Goal: Task Accomplishment & Management: Use online tool/utility

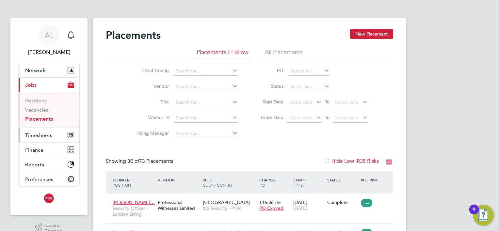
click at [44, 134] on span "Timesheets" at bounding box center [38, 135] width 27 height 6
click at [34, 133] on span "Timesheets" at bounding box center [38, 135] width 27 height 6
click at [31, 136] on span "Timesheets" at bounding box center [38, 135] width 27 height 6
click at [36, 137] on span "Timesheets" at bounding box center [38, 135] width 27 height 6
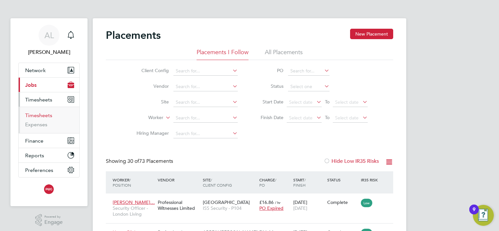
click at [33, 115] on link "Timesheets" at bounding box center [38, 115] width 27 height 6
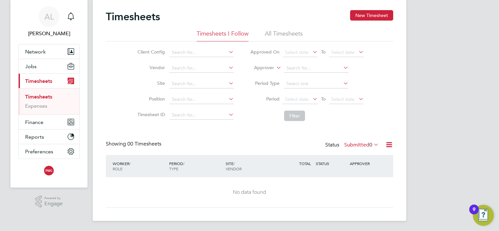
drag, startPoint x: 352, startPoint y: 143, endPoint x: 356, endPoint y: 145, distance: 4.8
click at [351, 143] on label "Submitted 0" at bounding box center [361, 145] width 35 height 7
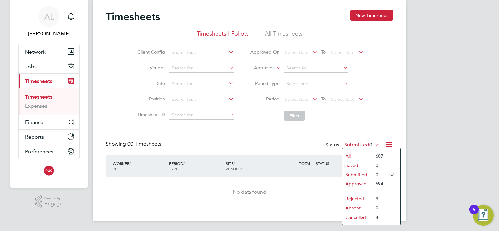
click at [353, 197] on li "Rejected" at bounding box center [357, 198] width 30 height 9
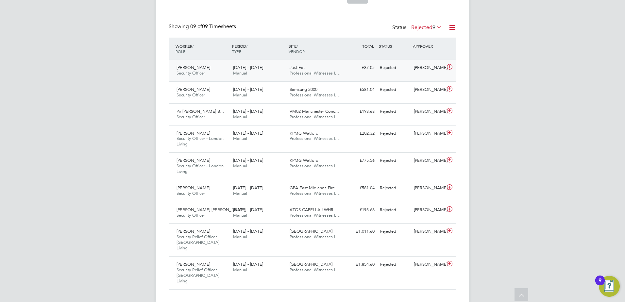
click at [447, 72] on div at bounding box center [450, 67] width 11 height 10
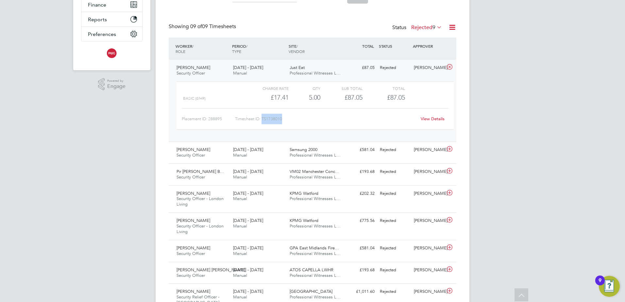
drag, startPoint x: 289, startPoint y: 119, endPoint x: 263, endPoint y: 119, distance: 25.2
click at [263, 119] on div "Timesheet ID: TS1738010" at bounding box center [325, 119] width 181 height 10
copy div "TS1738010"
click at [447, 150] on icon at bounding box center [449, 148] width 8 height 5
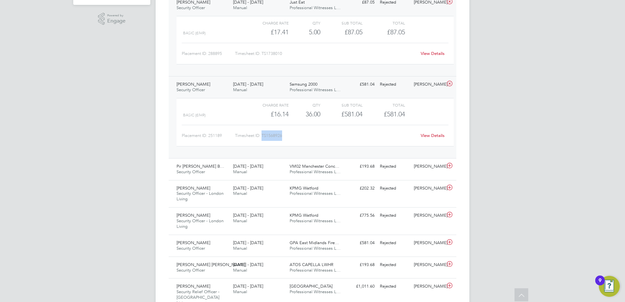
drag, startPoint x: 284, startPoint y: 136, endPoint x: 263, endPoint y: 135, distance: 20.6
click at [263, 135] on div "Timesheet ID: TS1568926" at bounding box center [325, 135] width 181 height 10
copy div "TS1568926"
click at [446, 166] on icon at bounding box center [449, 165] width 8 height 5
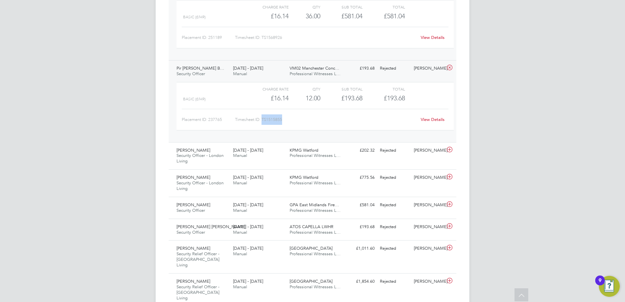
drag, startPoint x: 284, startPoint y: 119, endPoint x: 263, endPoint y: 120, distance: 20.6
click at [263, 120] on div "Timesheet ID: TS1515855" at bounding box center [325, 119] width 181 height 10
copy div "TS1515855"
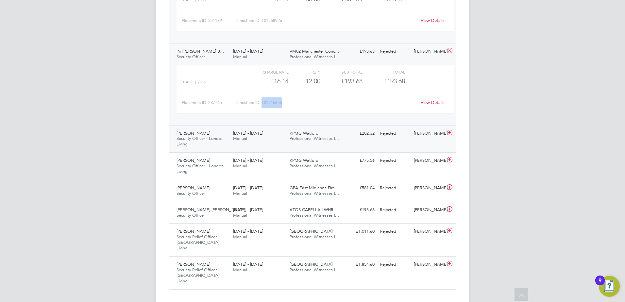
click at [449, 132] on icon at bounding box center [449, 132] width 8 height 5
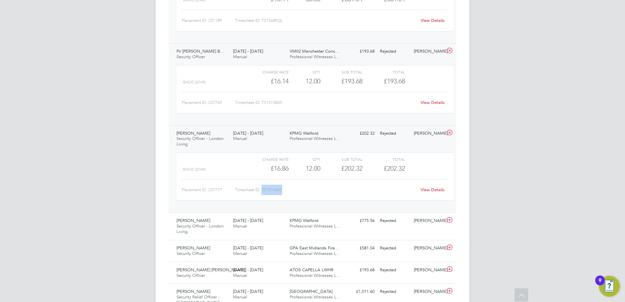
drag, startPoint x: 289, startPoint y: 193, endPoint x: 263, endPoint y: 191, distance: 25.8
click at [263, 191] on div "Timesheet ID: TS1514403" at bounding box center [325, 190] width 181 height 10
copy div "TS1514403"
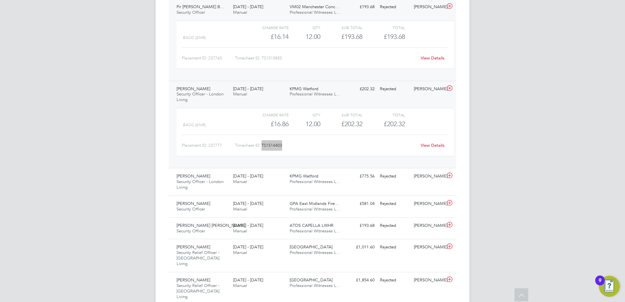
scroll to position [377, 0]
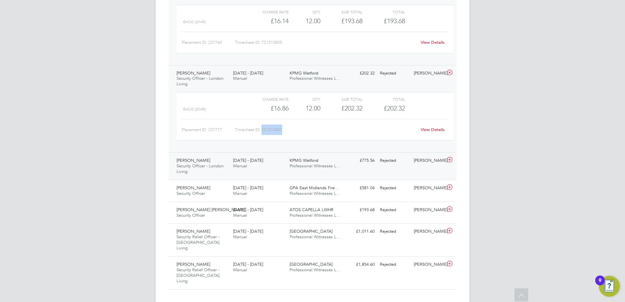
click at [443, 159] on div "[PERSON_NAME]" at bounding box center [428, 160] width 34 height 11
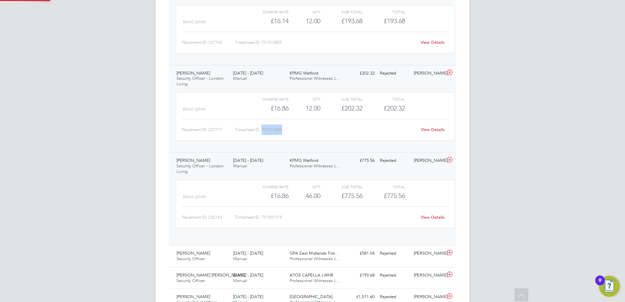
scroll to position [11, 64]
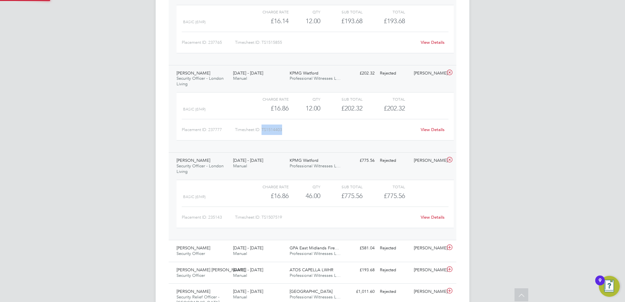
click at [446, 160] on icon at bounding box center [449, 159] width 8 height 5
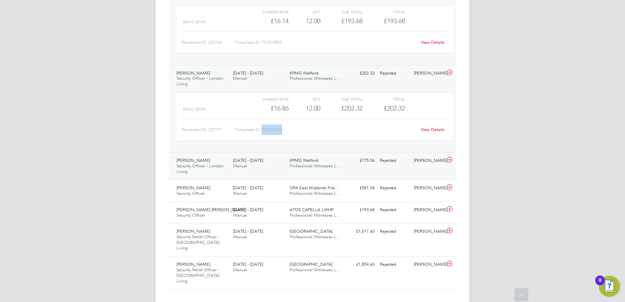
click at [450, 161] on icon at bounding box center [449, 159] width 8 height 5
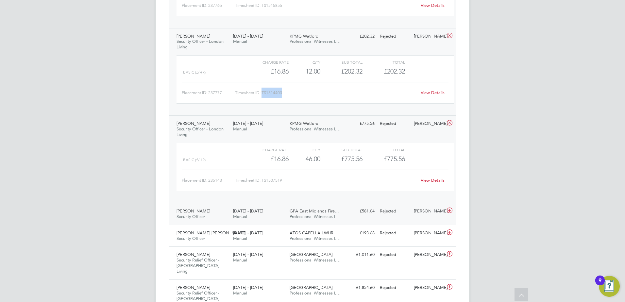
scroll to position [437, 0]
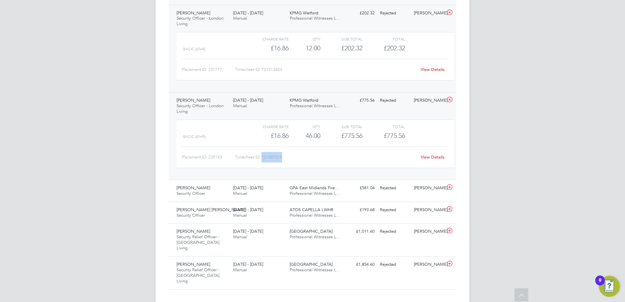
drag, startPoint x: 283, startPoint y: 157, endPoint x: 263, endPoint y: 159, distance: 19.7
click at [263, 159] on div "Timesheet ID: TS1507519" at bounding box center [325, 157] width 181 height 10
copy div "TS1507519"
click at [449, 188] on icon at bounding box center [449, 187] width 8 height 5
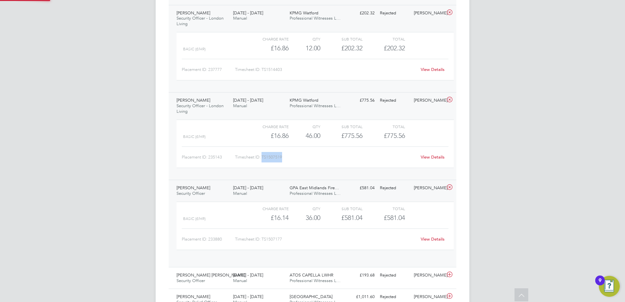
scroll to position [11, 64]
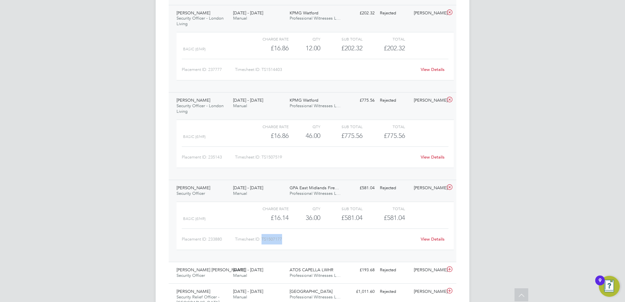
drag, startPoint x: 281, startPoint y: 239, endPoint x: 263, endPoint y: 239, distance: 18.0
click at [263, 231] on div "Timesheet ID: TS1507177" at bounding box center [325, 239] width 181 height 10
copy div "TS1507177"
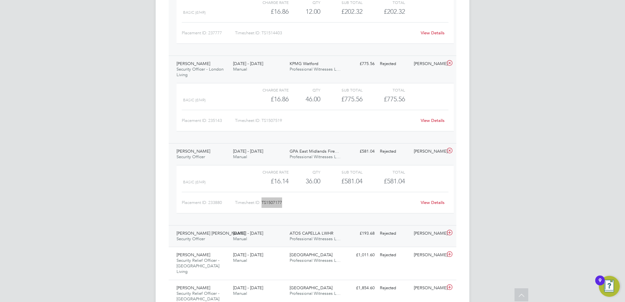
scroll to position [497, 0]
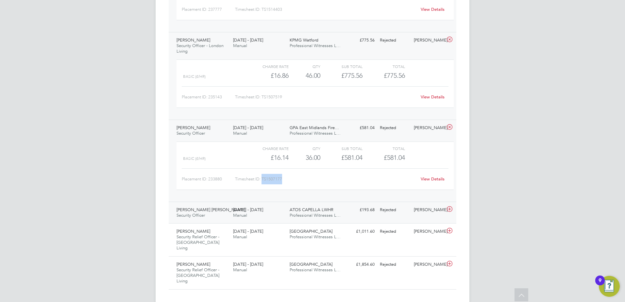
click at [448, 206] on icon at bounding box center [449, 208] width 8 height 5
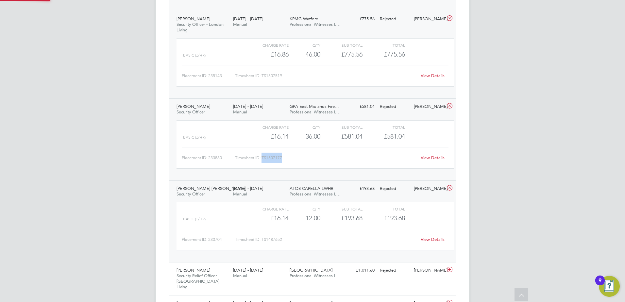
scroll to position [557, 0]
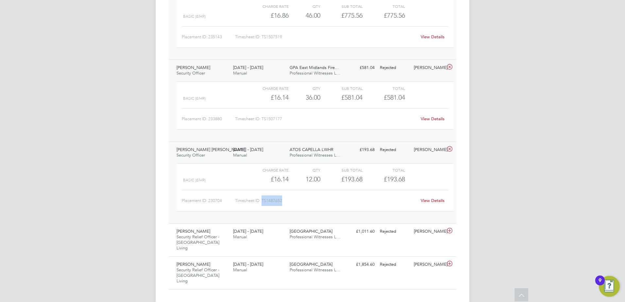
drag, startPoint x: 284, startPoint y: 203, endPoint x: 262, endPoint y: 201, distance: 21.6
click at [262, 201] on div "Timesheet ID: TS1487652" at bounding box center [325, 200] width 181 height 10
copy div "TS1487652"
click at [450, 231] on icon at bounding box center [449, 230] width 8 height 5
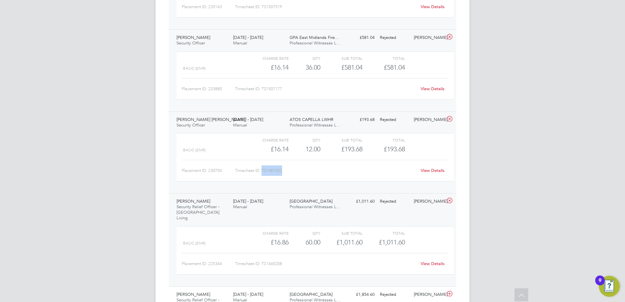
scroll to position [617, 0]
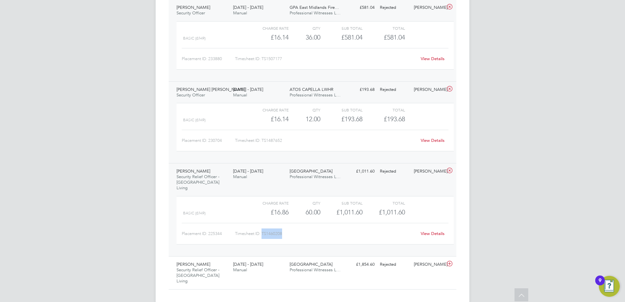
drag, startPoint x: 286, startPoint y: 231, endPoint x: 263, endPoint y: 230, distance: 22.6
click at [263, 230] on div "Timesheet ID: TS1460208" at bounding box center [325, 233] width 181 height 10
copy div "TS1460208"
drag, startPoint x: 446, startPoint y: 258, endPoint x: 441, endPoint y: 258, distance: 4.9
click at [446, 231] on icon at bounding box center [449, 263] width 8 height 5
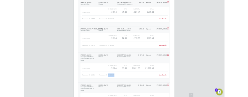
scroll to position [677, 0]
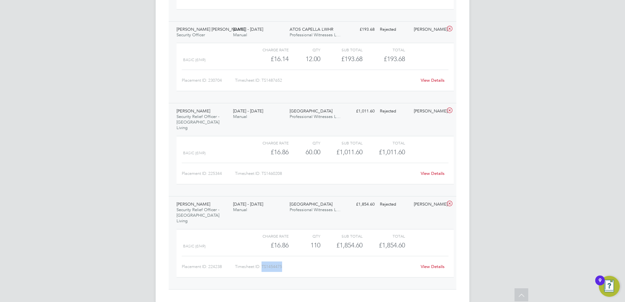
drag, startPoint x: 281, startPoint y: 257, endPoint x: 262, endPoint y: 256, distance: 19.3
click at [262, 231] on div "Timesheet ID: TS1454475" at bounding box center [325, 266] width 181 height 10
copy div "TS1454475"
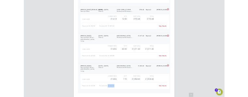
scroll to position [22, 37]
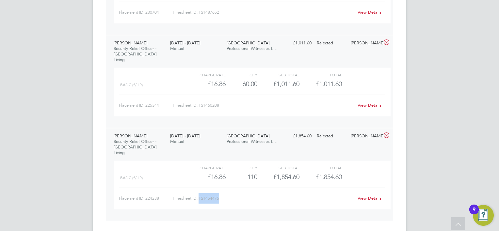
click at [384, 133] on icon at bounding box center [387, 135] width 8 height 5
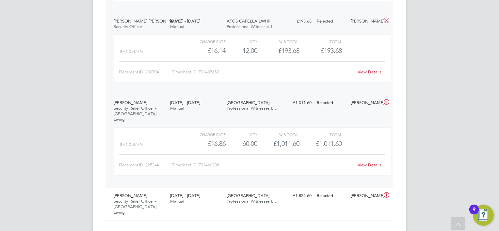
click at [387, 100] on icon at bounding box center [387, 102] width 8 height 5
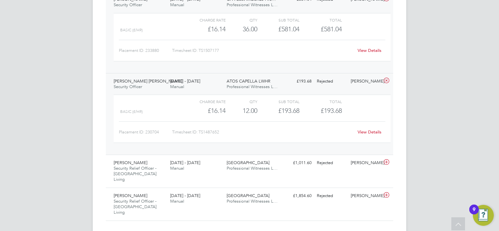
click at [387, 79] on icon at bounding box center [387, 80] width 8 height 5
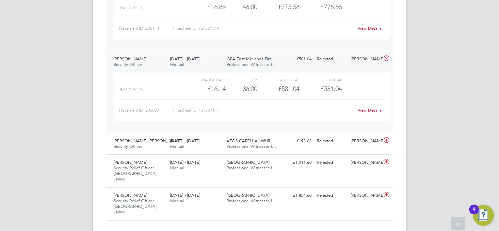
click at [387, 59] on icon at bounding box center [387, 58] width 8 height 5
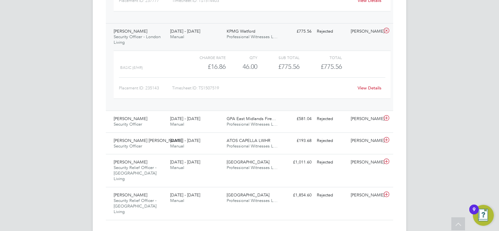
click at [388, 33] on icon at bounding box center [387, 30] width 8 height 5
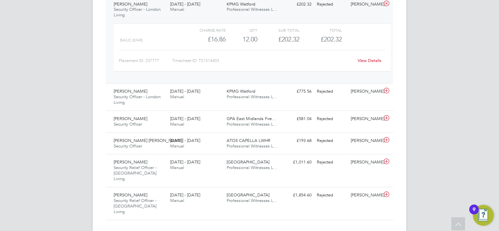
click at [386, 2] on icon at bounding box center [387, 3] width 8 height 5
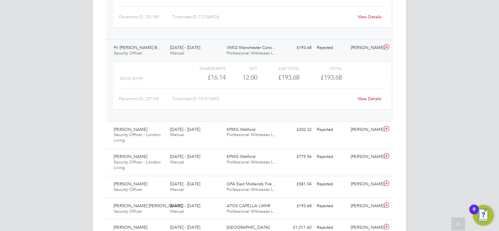
click at [387, 47] on icon at bounding box center [387, 46] width 8 height 5
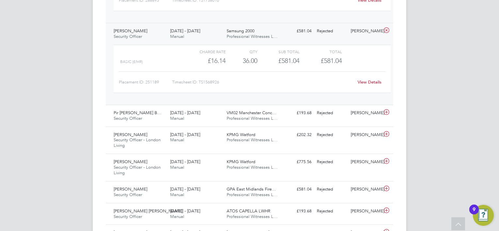
click at [389, 31] on icon at bounding box center [387, 30] width 8 height 5
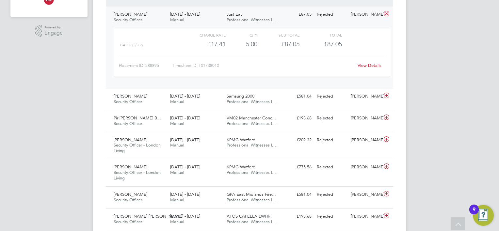
click at [384, 13] on icon at bounding box center [387, 13] width 8 height 5
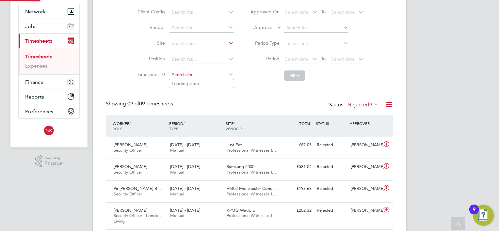
click at [174, 76] on input at bounding box center [202, 75] width 64 height 9
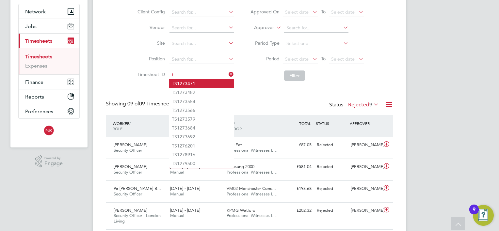
type input "ts"
drag, startPoint x: 178, startPoint y: 74, endPoint x: 166, endPoint y: 74, distance: 11.8
click at [166, 74] on li "Timesheet ID ts" at bounding box center [184, 75] width 115 height 16
click at [364, 81] on li "Filter" at bounding box center [307, 75] width 130 height 17
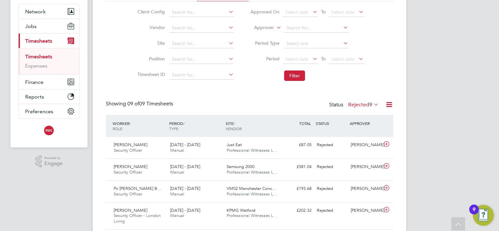
click at [370, 105] on span "9" at bounding box center [371, 105] width 3 height 7
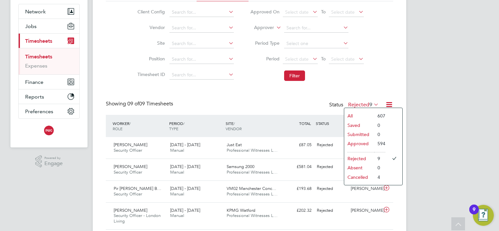
click at [357, 177] on li "Cancelled" at bounding box center [359, 177] width 30 height 9
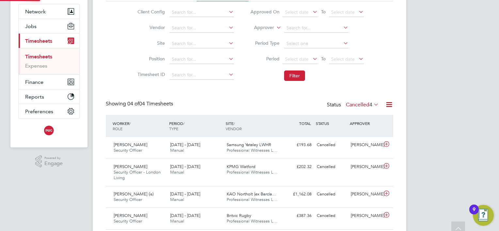
scroll to position [3, 3]
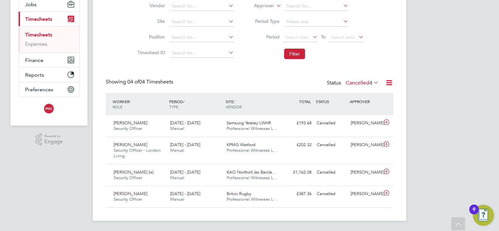
click at [366, 84] on label "Cancelled 4" at bounding box center [362, 83] width 33 height 7
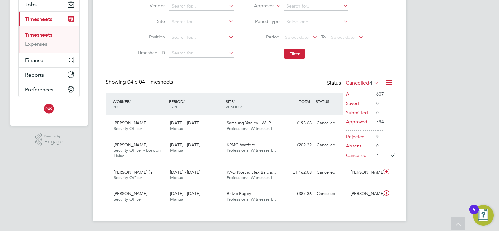
click at [365, 94] on li "All" at bounding box center [358, 94] width 30 height 9
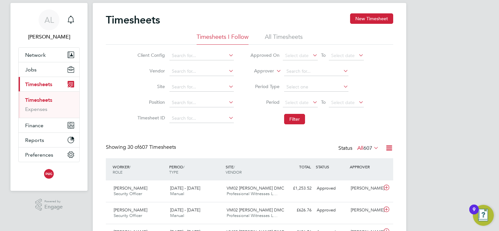
click at [388, 148] on icon at bounding box center [389, 148] width 8 height 8
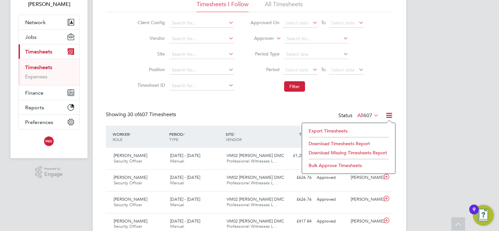
click at [339, 145] on li "Download Timesheets Report" at bounding box center [349, 143] width 87 height 9
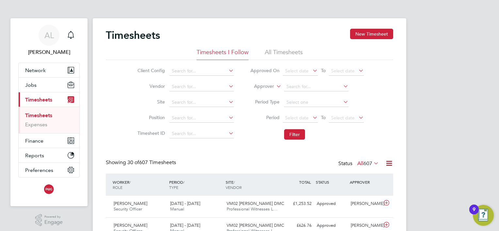
click at [269, 51] on li "All Timesheets" at bounding box center [284, 54] width 38 height 12
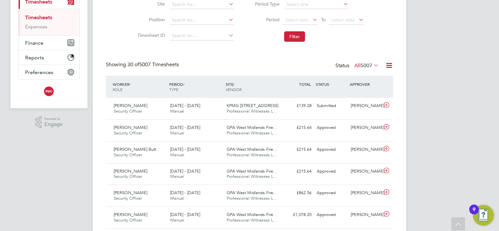
click at [372, 66] on span "5007" at bounding box center [367, 65] width 12 height 7
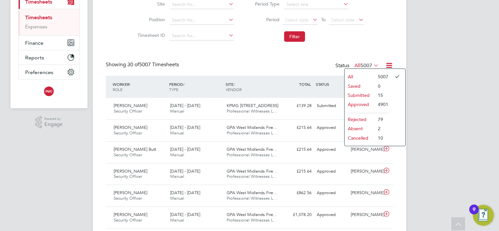
click at [366, 119] on li "Rejected" at bounding box center [360, 119] width 30 height 9
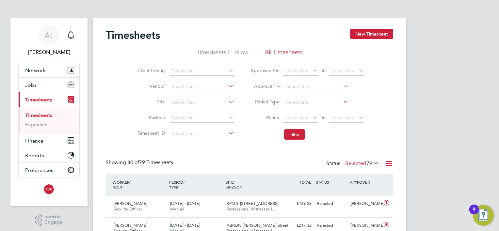
drag, startPoint x: 360, startPoint y: 161, endPoint x: 376, endPoint y: 175, distance: 21.3
click at [360, 161] on label "Rejected 79" at bounding box center [362, 163] width 34 height 7
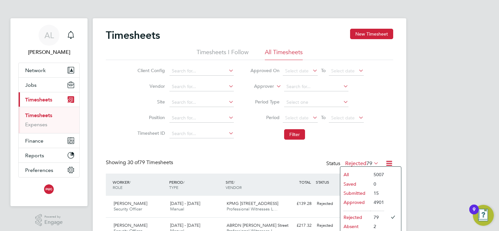
click at [359, 193] on li "Submitted" at bounding box center [355, 193] width 30 height 9
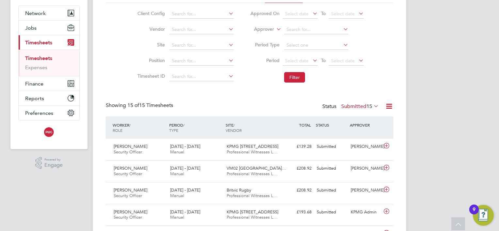
scroll to position [0, 0]
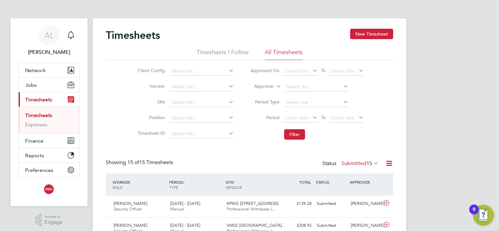
drag, startPoint x: 467, startPoint y: 76, endPoint x: 466, endPoint y: 72, distance: 4.4
